Goal: Information Seeking & Learning: Learn about a topic

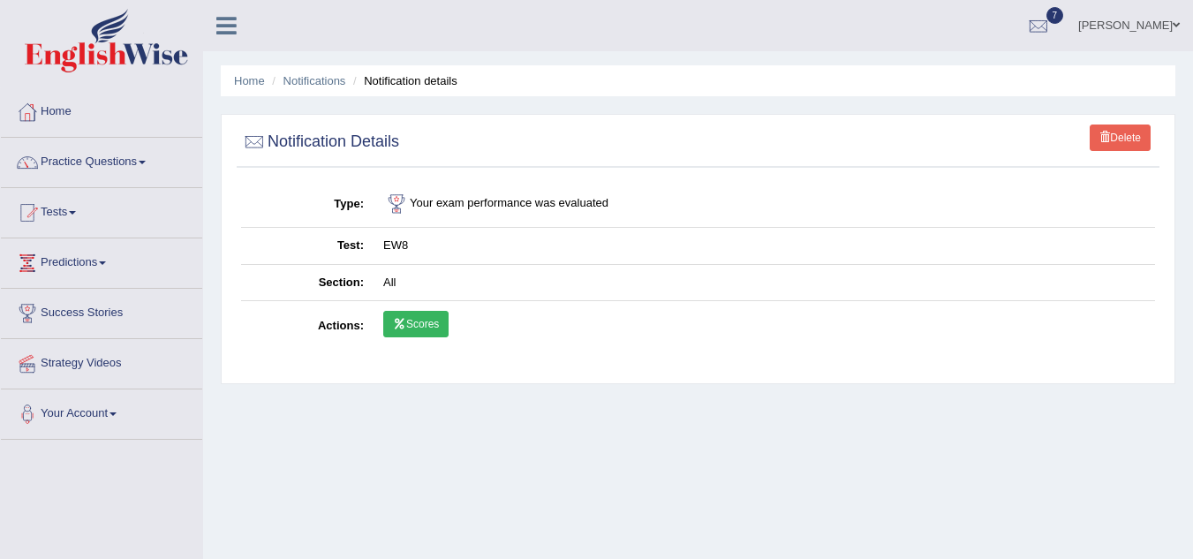
click at [64, 120] on link "Home" at bounding box center [101, 109] width 201 height 44
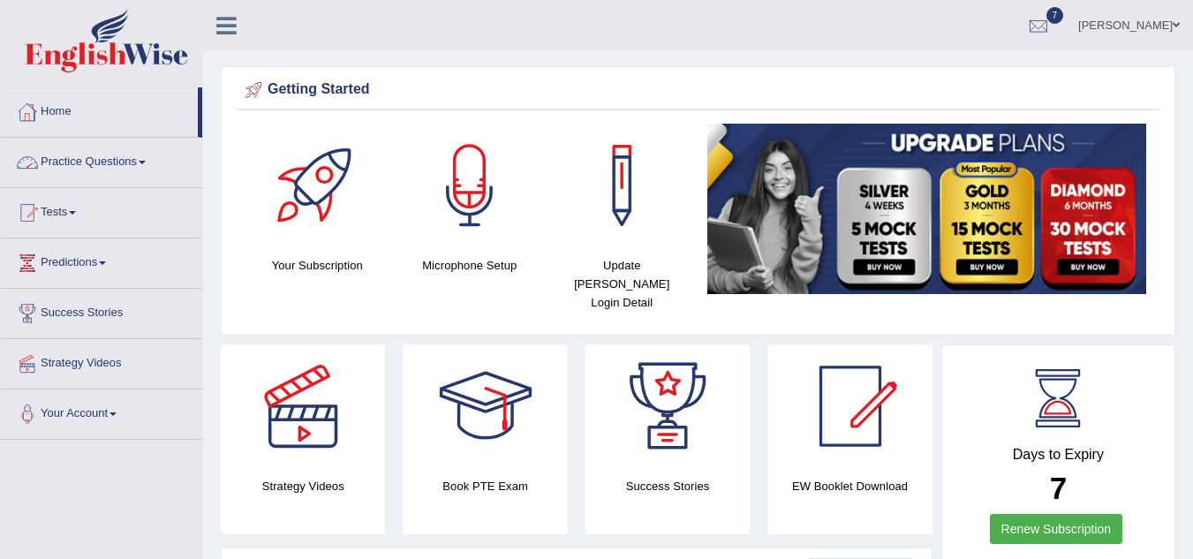
click at [106, 162] on link "Practice Questions" at bounding box center [101, 160] width 201 height 44
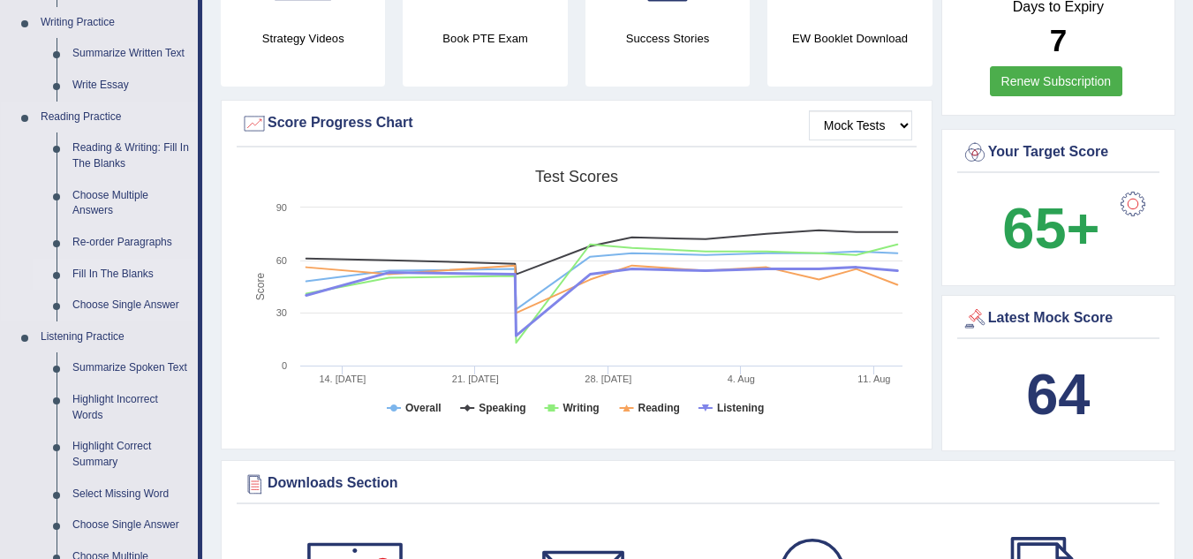
scroll to position [446, 0]
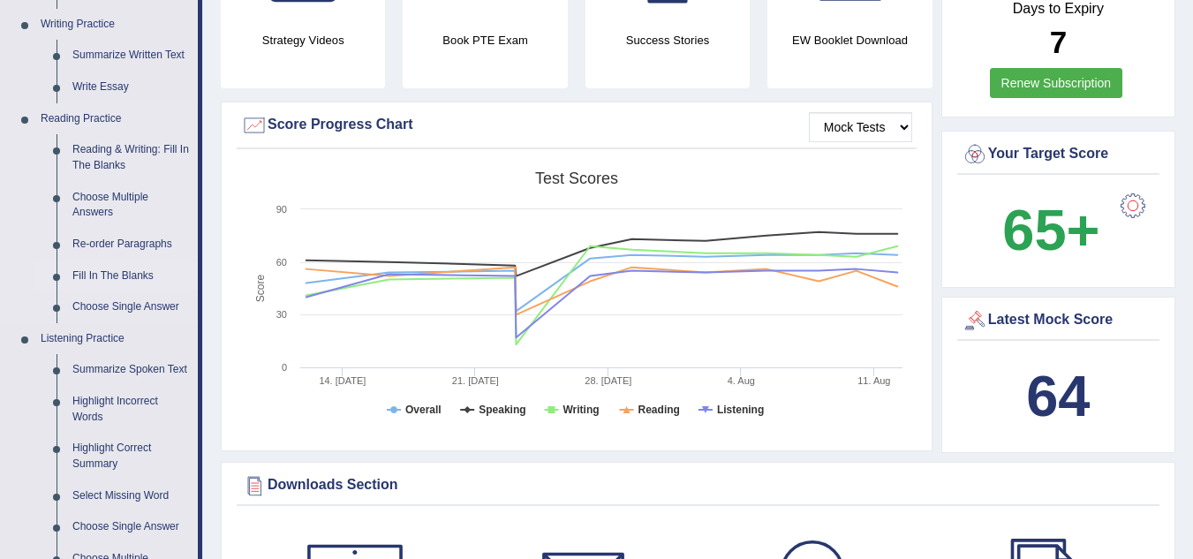
click at [118, 272] on link "Fill In The Blanks" at bounding box center [130, 277] width 133 height 32
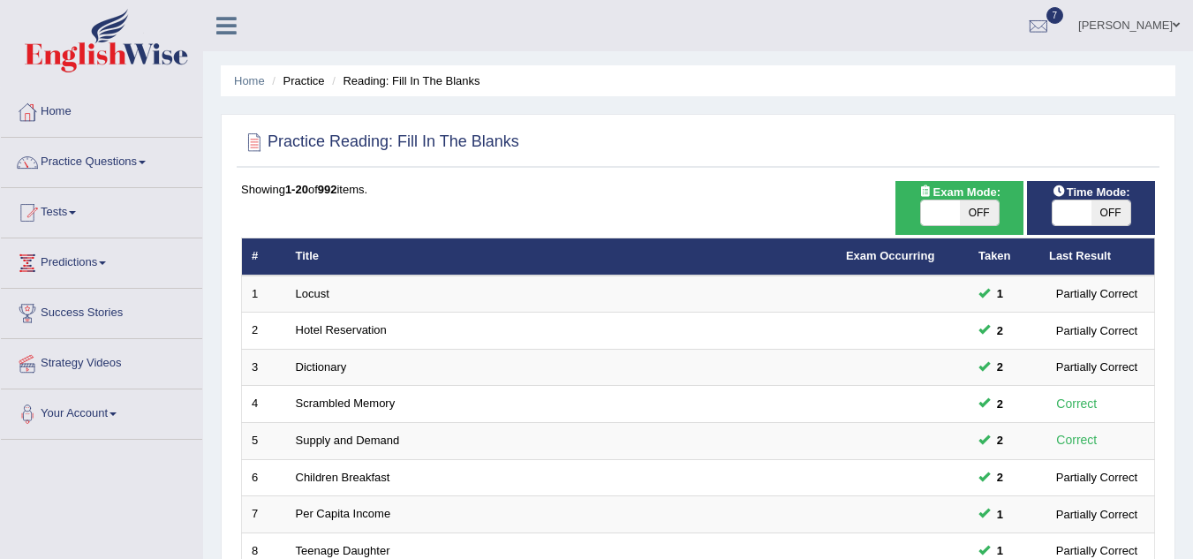
click at [980, 209] on span "OFF" at bounding box center [979, 213] width 39 height 25
checkbox input "true"
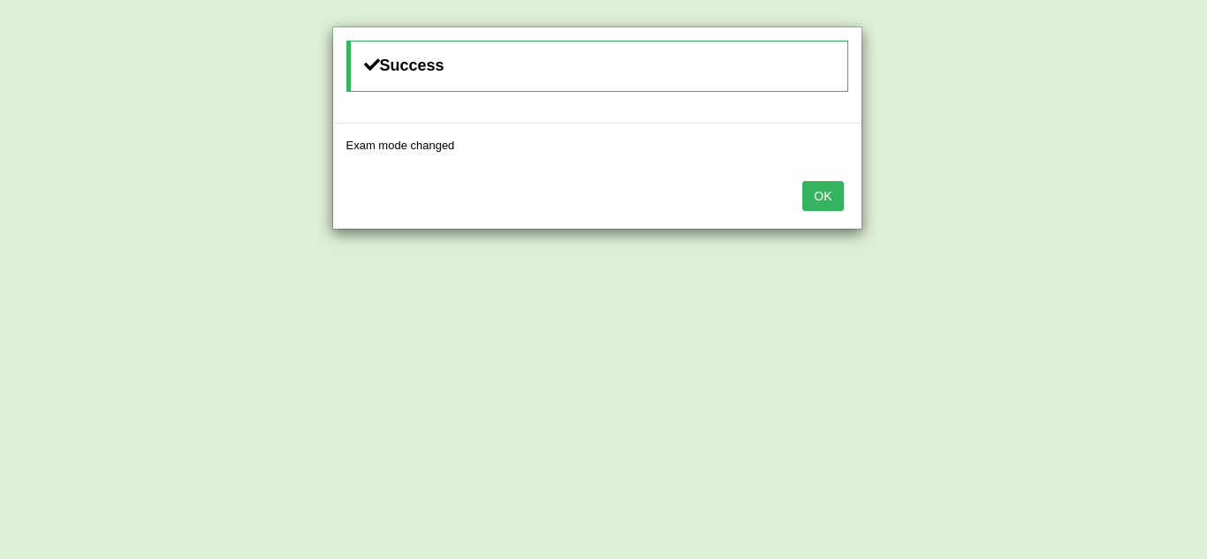
click at [819, 208] on button "OK" at bounding box center [822, 196] width 41 height 30
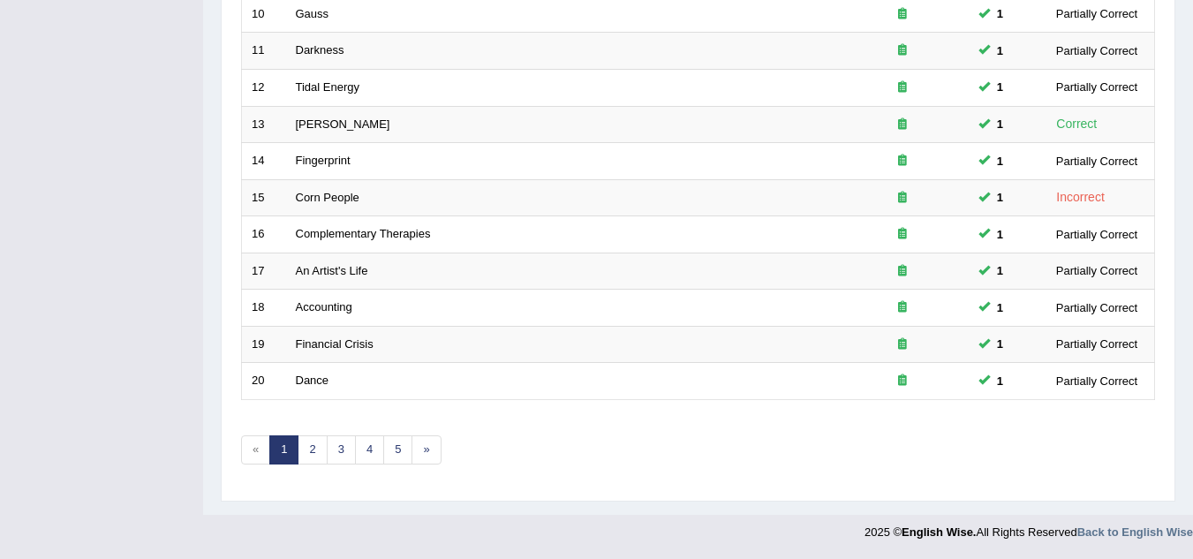
scroll to position [602, 0]
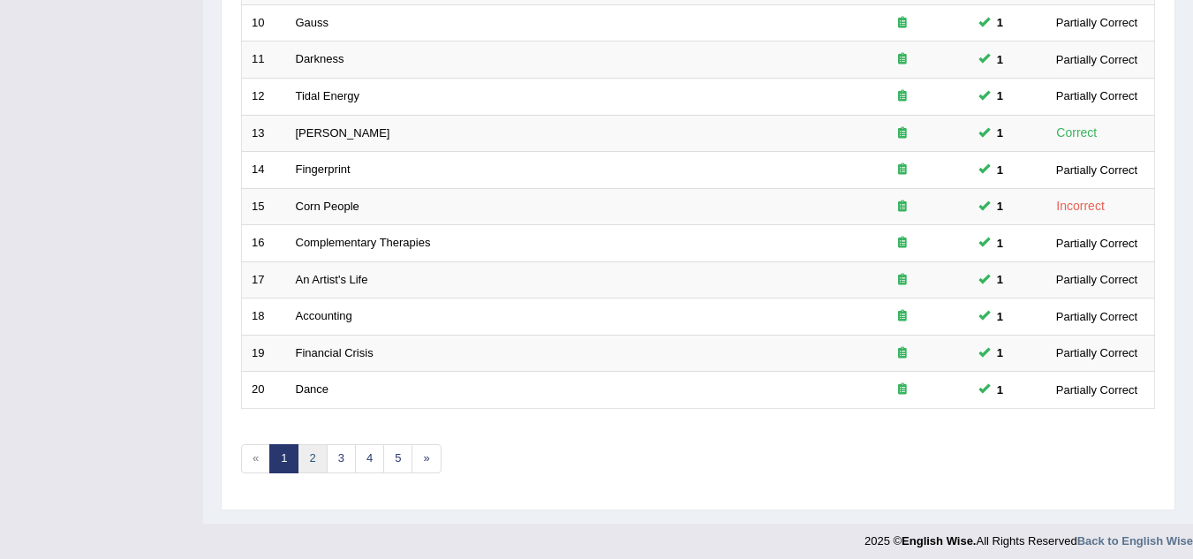
click at [312, 467] on link "2" at bounding box center [312, 458] width 29 height 29
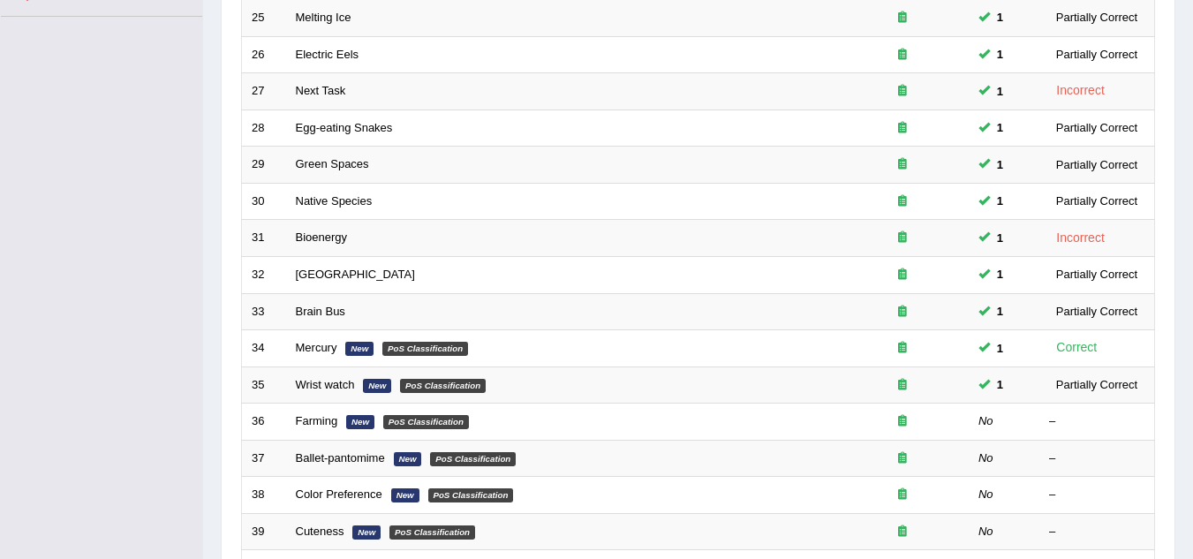
scroll to position [610, 0]
